Goal: Communication & Community: Ask a question

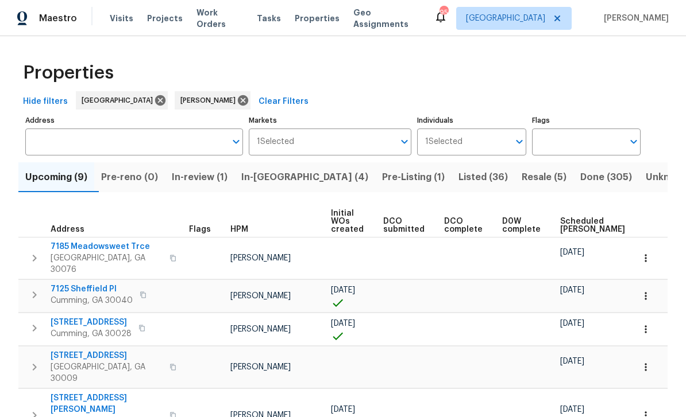
scroll to position [79, 0]
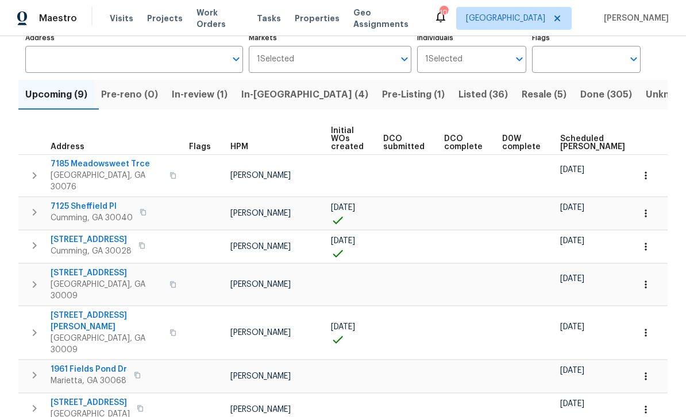
scroll to position [83, 0]
click at [208, 95] on span "In-review (1)" at bounding box center [200, 95] width 56 height 16
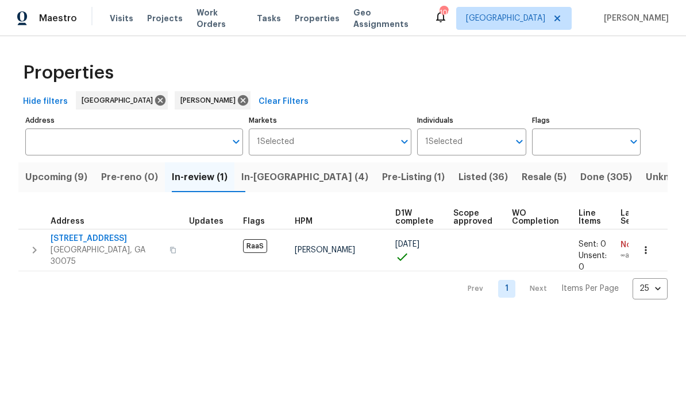
click at [273, 187] on button "In-[GEOGRAPHIC_DATA] (4)" at bounding box center [304, 177] width 141 height 30
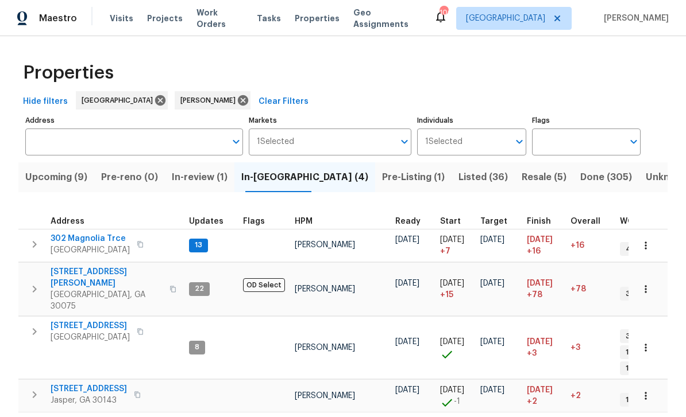
click at [85, 243] on span "302 Magnolia Trce" at bounding box center [90, 238] width 79 height 11
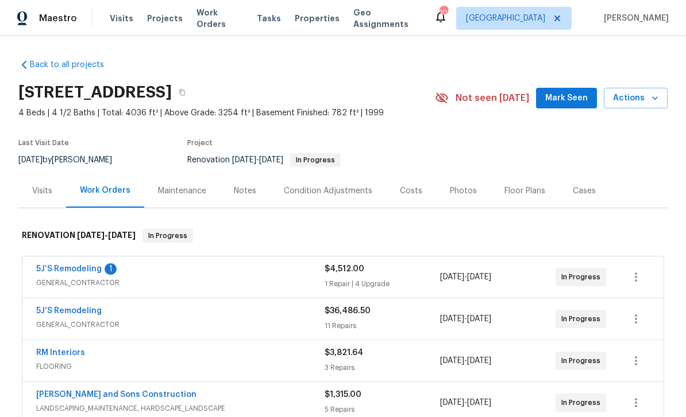
click at [70, 269] on link "5J’S Remodeling" at bounding box center [68, 269] width 65 height 8
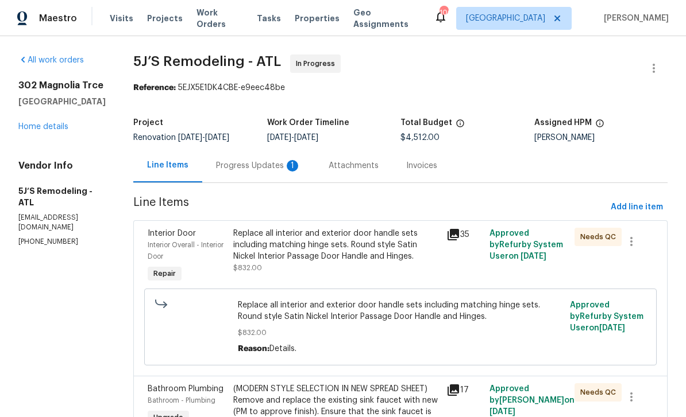
click at [260, 167] on div "Progress Updates 1" at bounding box center [258, 165] width 85 height 11
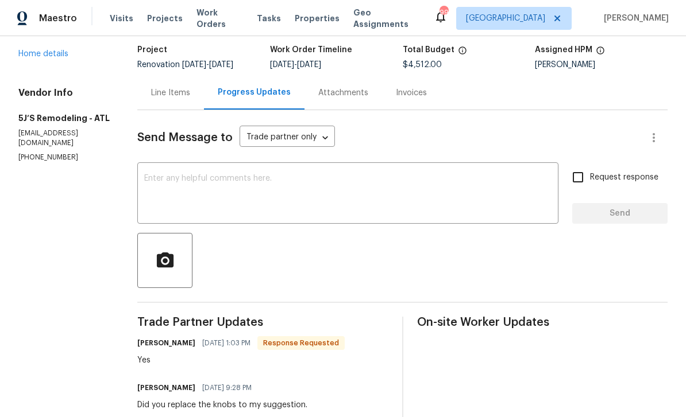
scroll to position [71, 0]
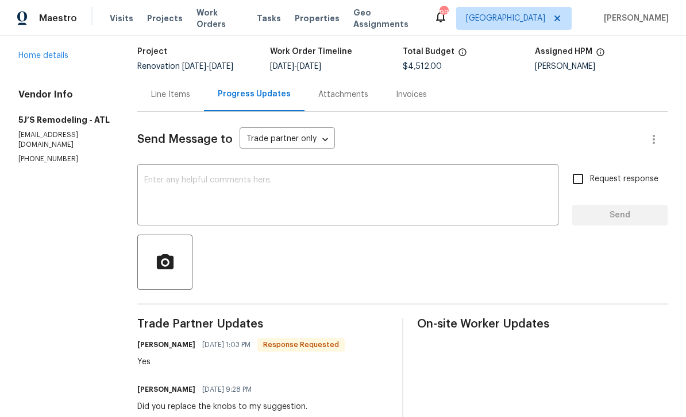
click at [159, 178] on textarea at bounding box center [347, 196] width 407 height 40
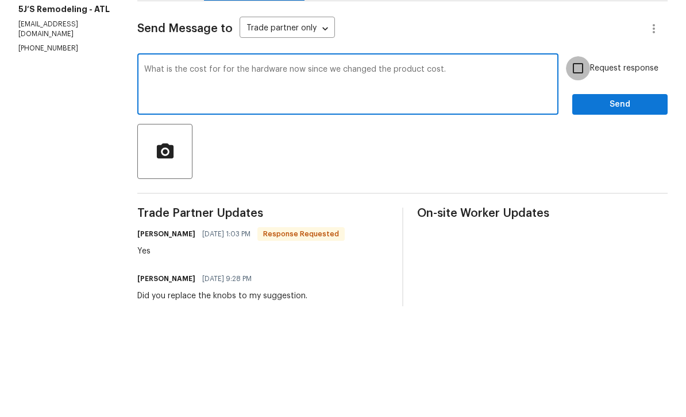
type textarea "What is the cost for for the hardware now since we changed the product cost."
click at [578, 167] on input "Request response" at bounding box center [578, 179] width 24 height 24
checkbox input "true"
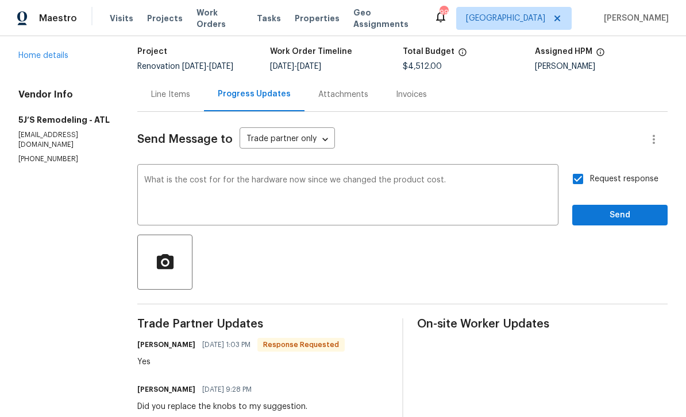
click at [218, 176] on textarea "What is the cost for for the hardware now since we changed the product cost." at bounding box center [347, 196] width 407 height 40
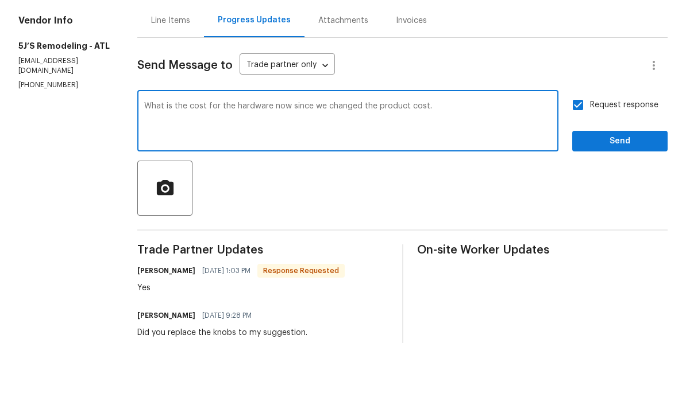
click at [270, 176] on textarea "What is the cost for the hardware now since we changed the product cost." at bounding box center [347, 196] width 407 height 40
type textarea "What is the cost for the hardware/install now since we changed the product cost."
click at [621, 208] on span "Send" at bounding box center [619, 215] width 77 height 14
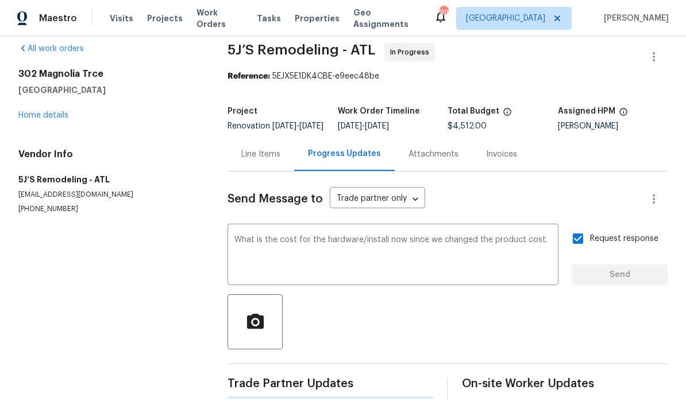
scroll to position [0, 0]
